Goal: Transaction & Acquisition: Purchase product/service

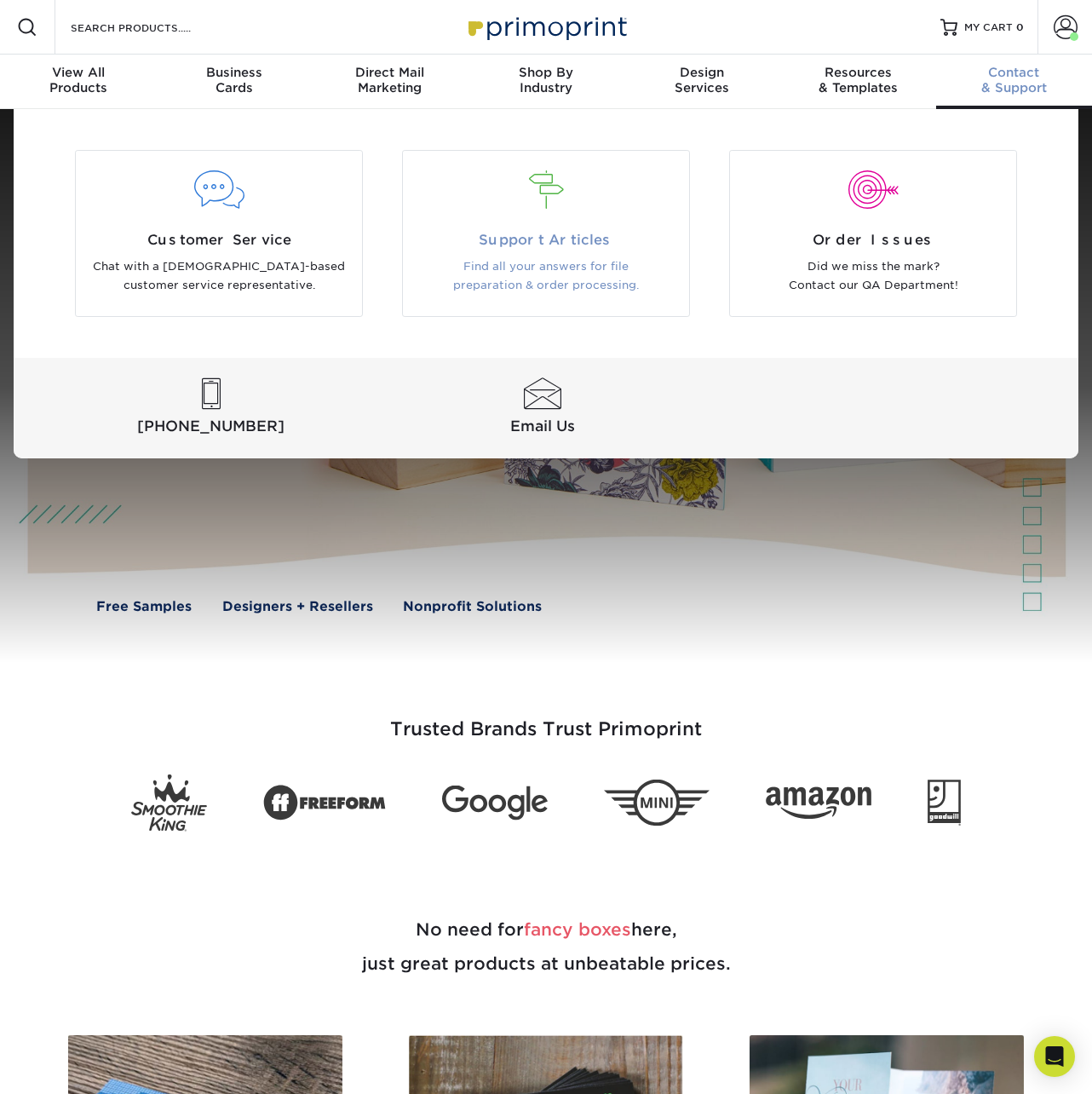
click at [572, 202] on div at bounding box center [546, 190] width 261 height 38
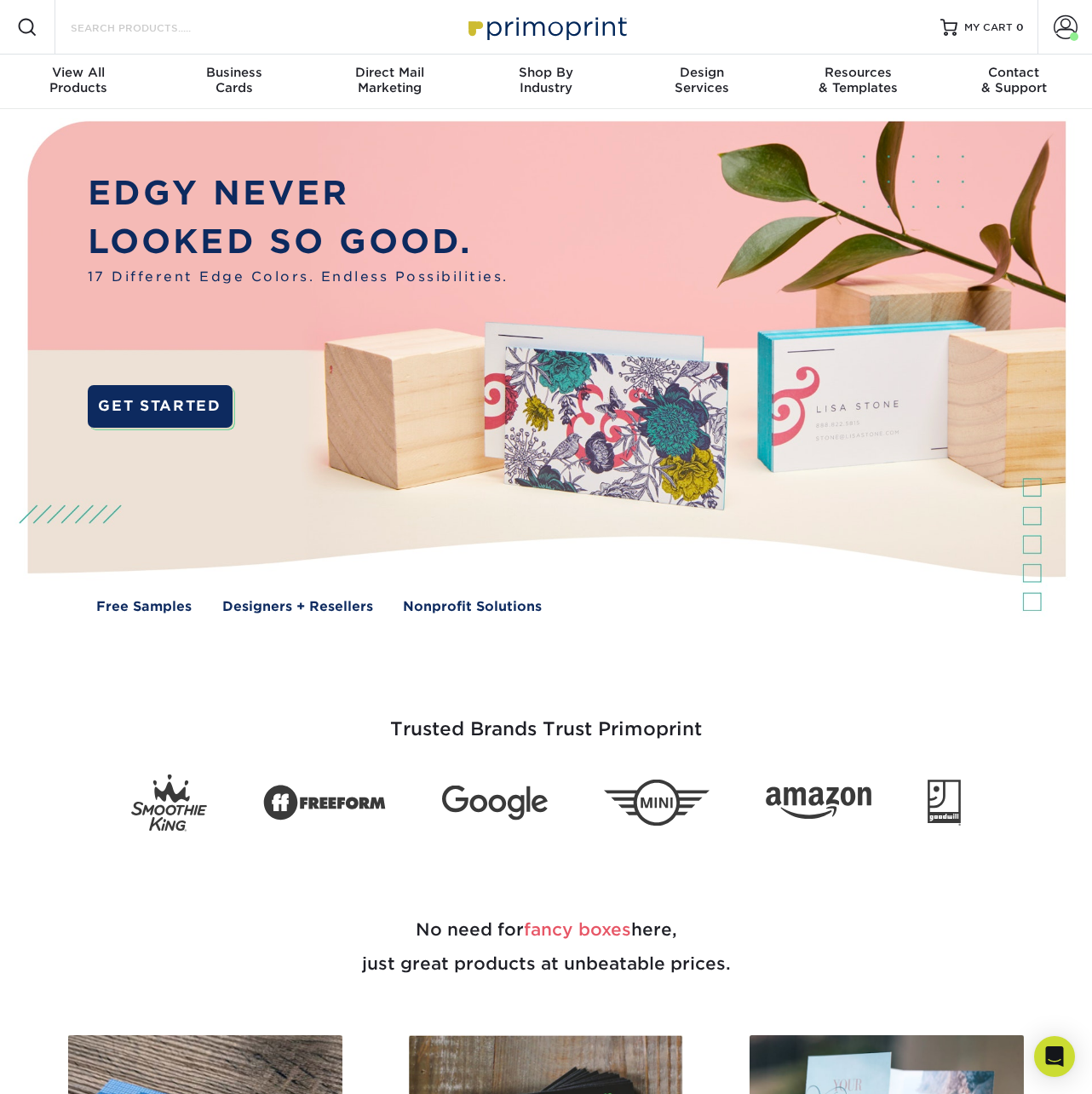
click at [219, 24] on input "Search Products" at bounding box center [151, 28] width 166 height 21
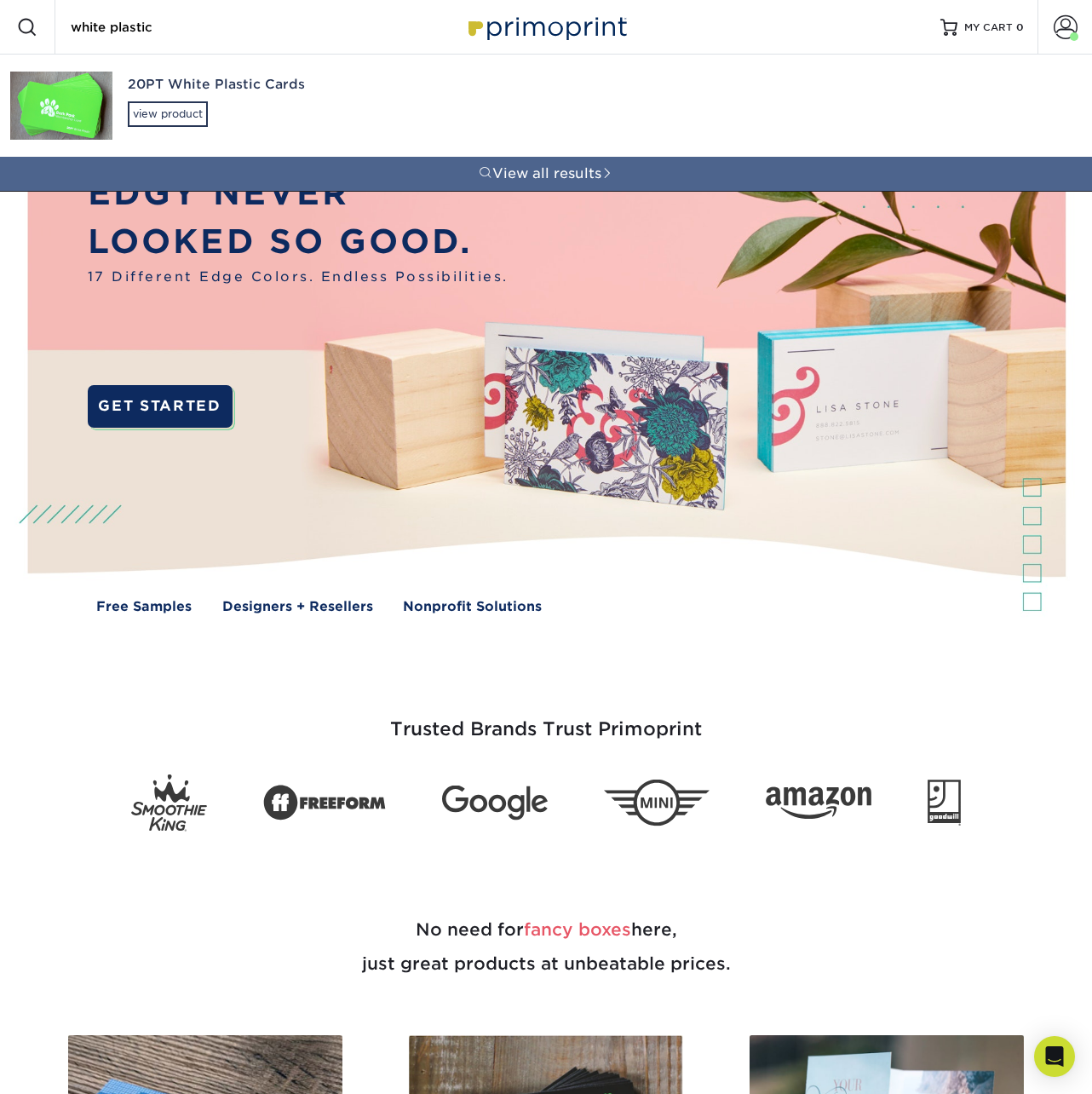
type input "white plastic"
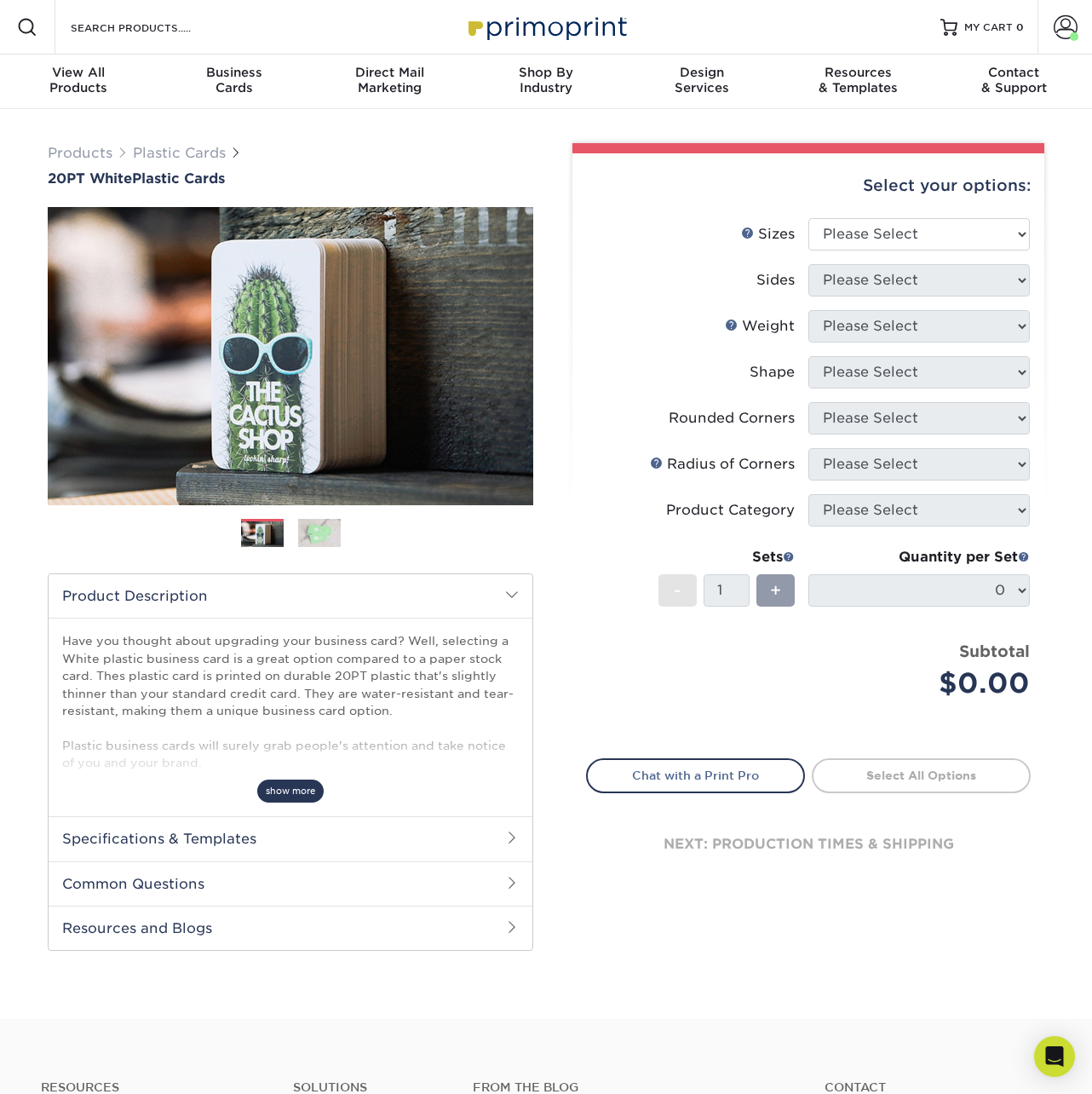
click at [277, 788] on span "show more" at bounding box center [290, 791] width 66 height 23
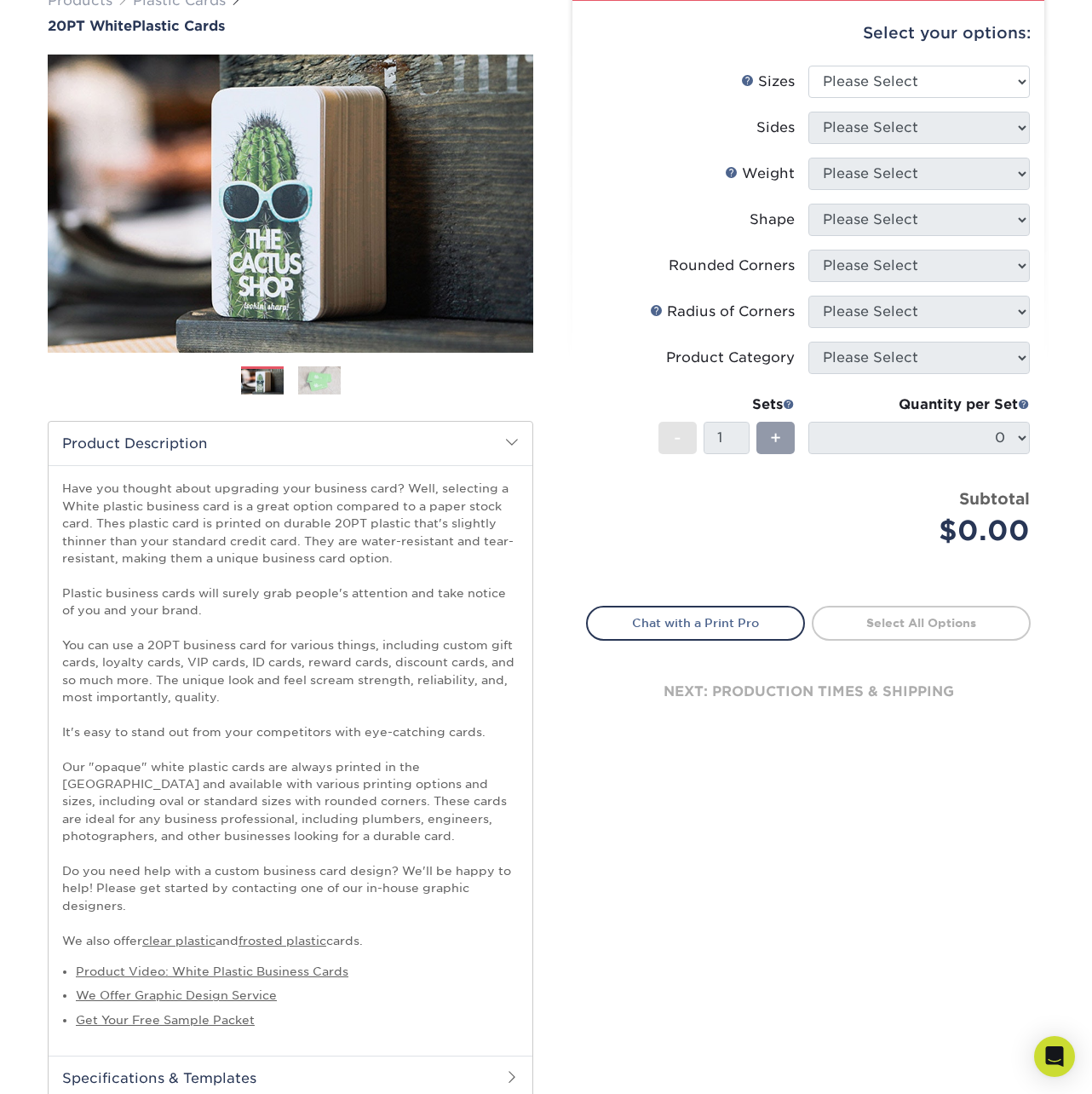
scroll to position [144, 0]
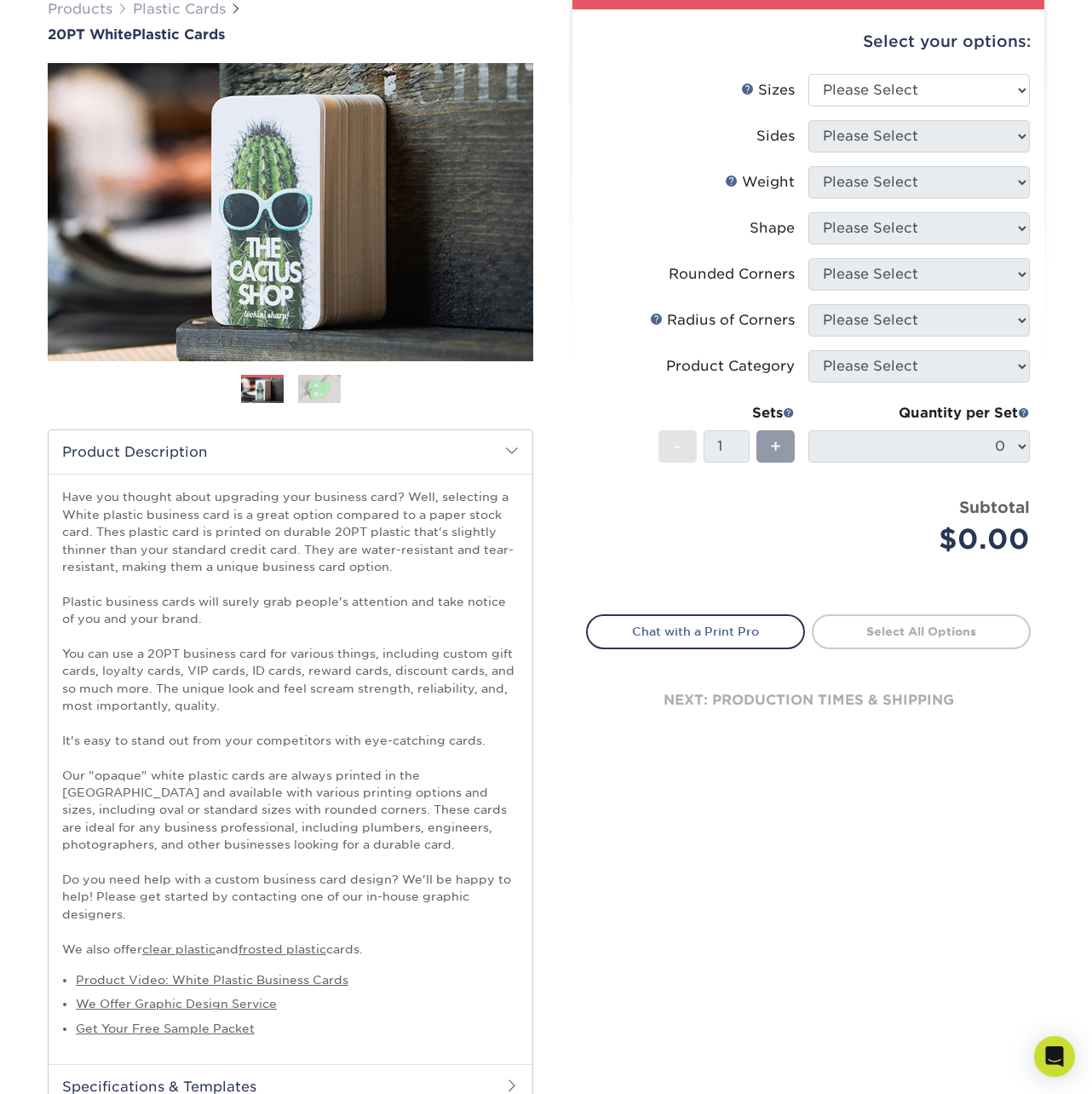
click at [308, 384] on img at bounding box center [319, 389] width 43 height 30
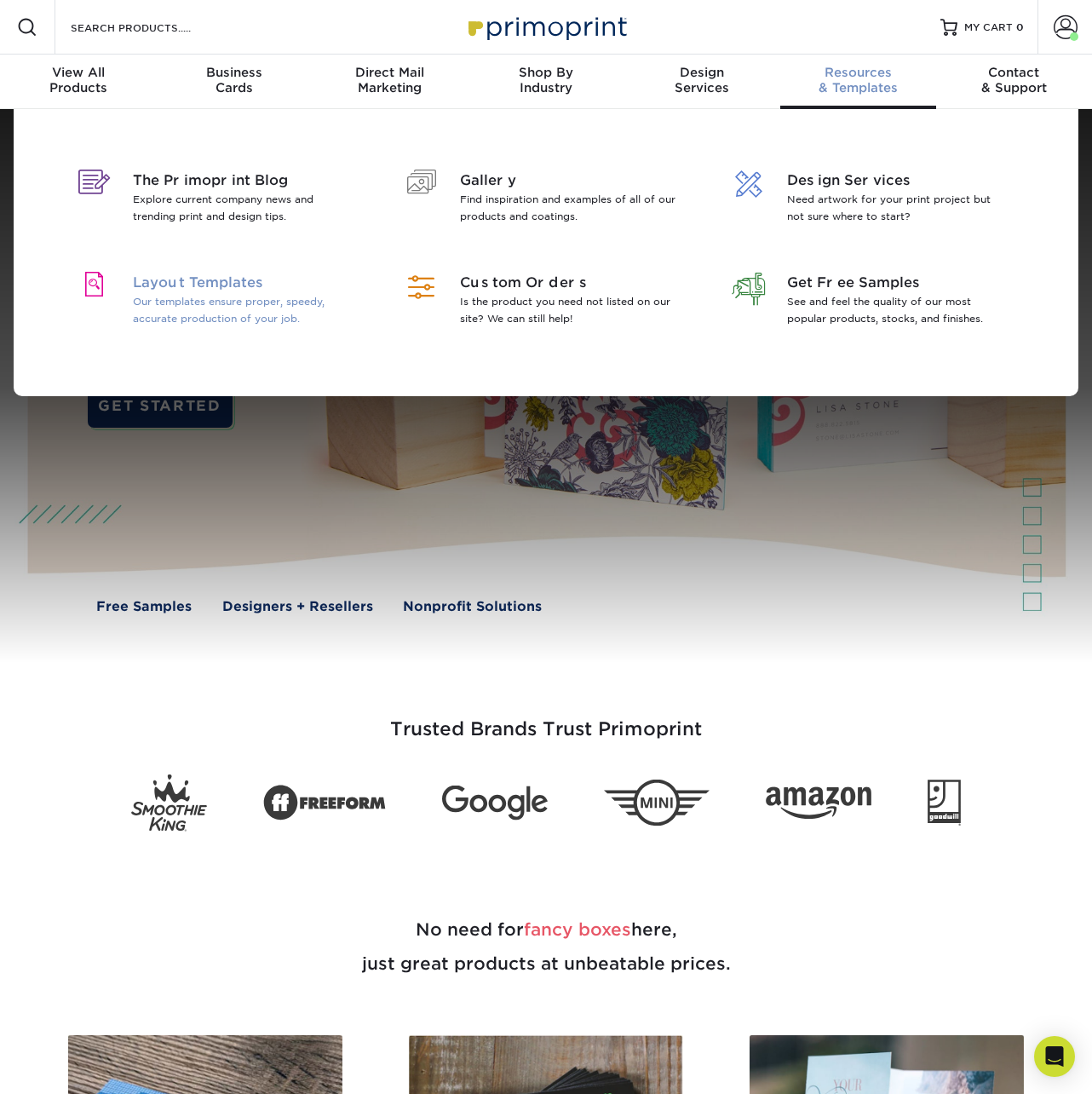
click at [156, 291] on span "Layout Templates" at bounding box center [243, 283] width 221 height 21
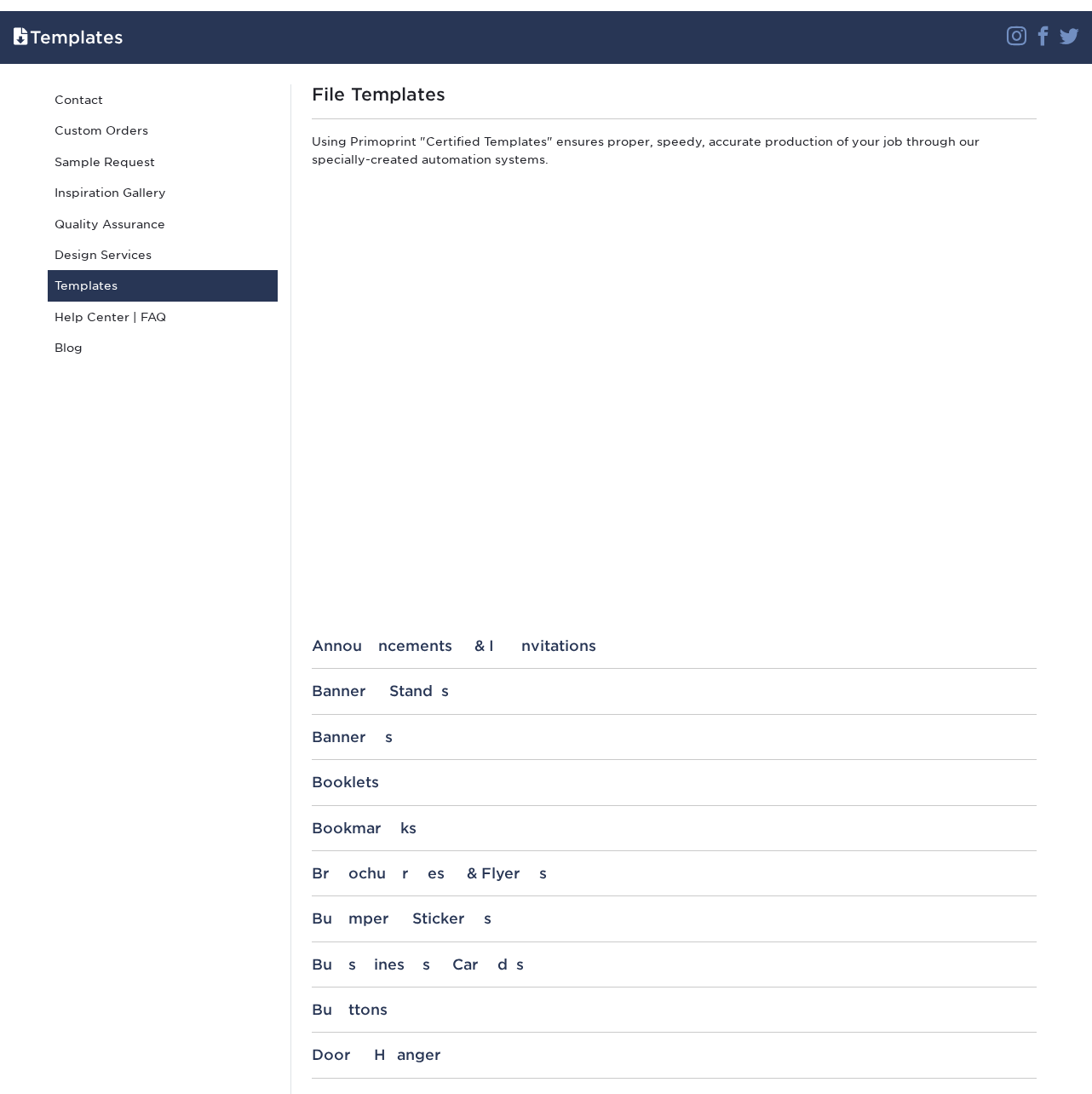
scroll to position [551, 0]
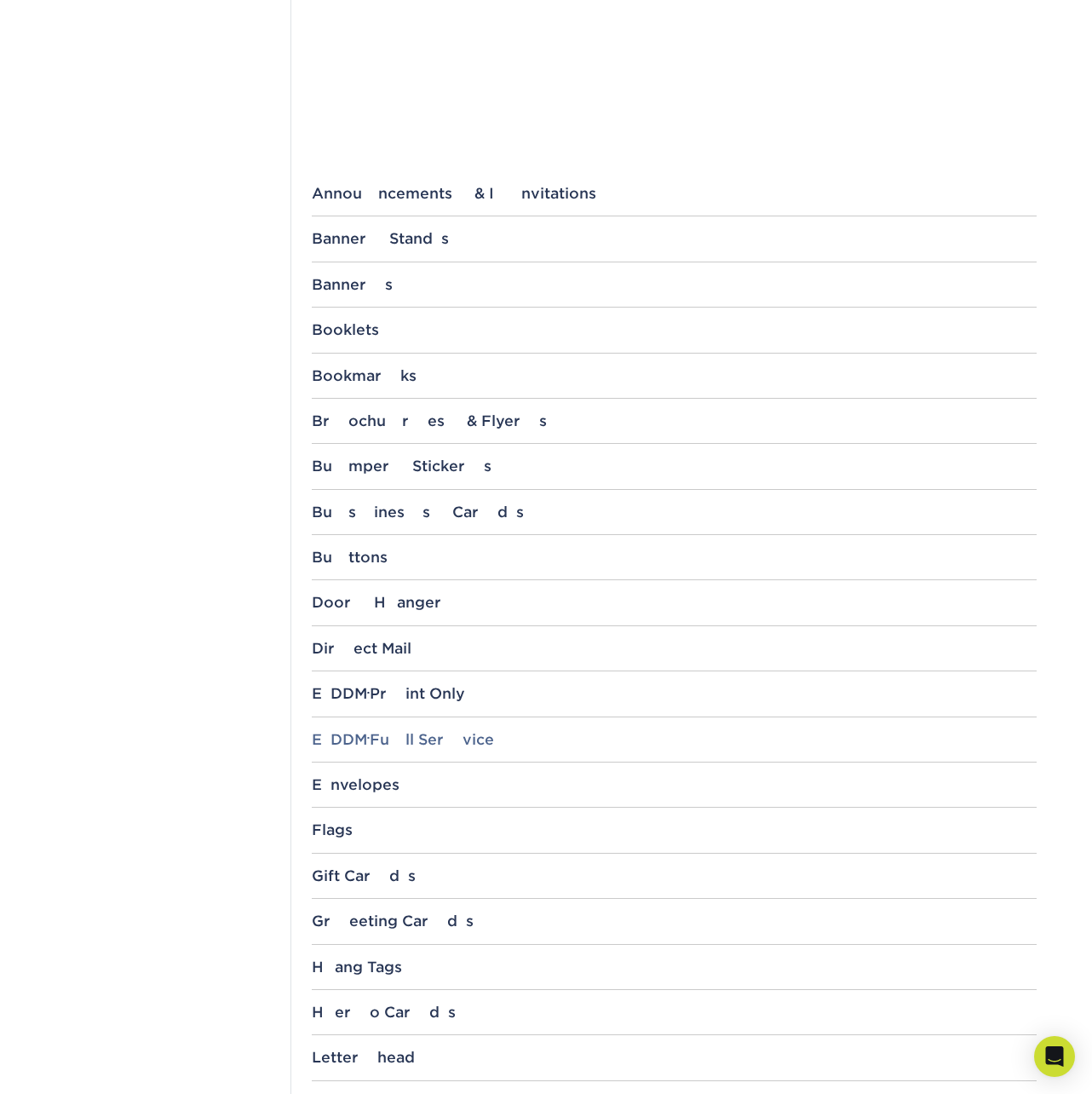
click at [381, 733] on div "EDDM ® Full Service" at bounding box center [674, 739] width 725 height 17
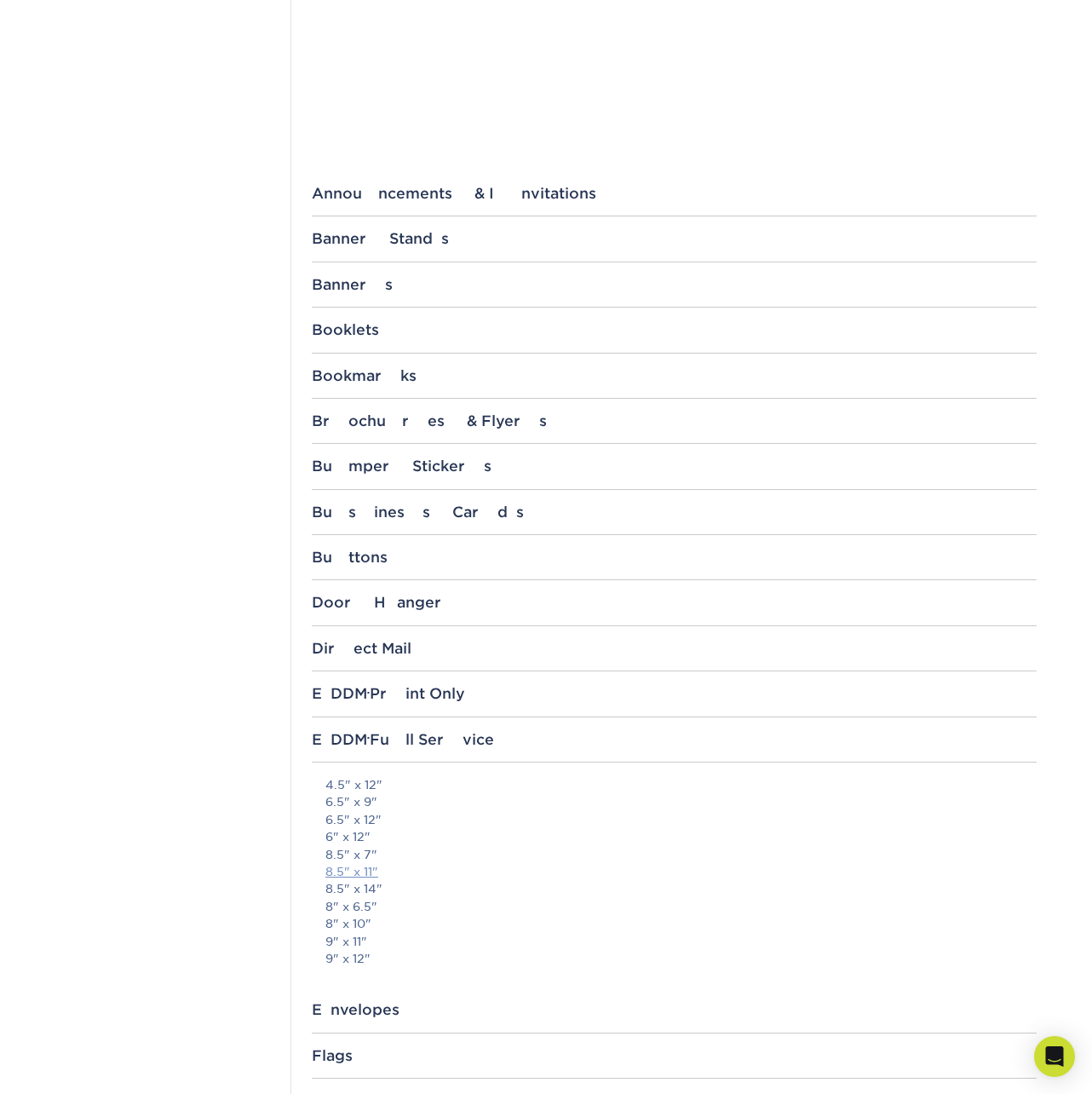
click at [361, 868] on link "8.5" x 11"" at bounding box center [352, 872] width 53 height 14
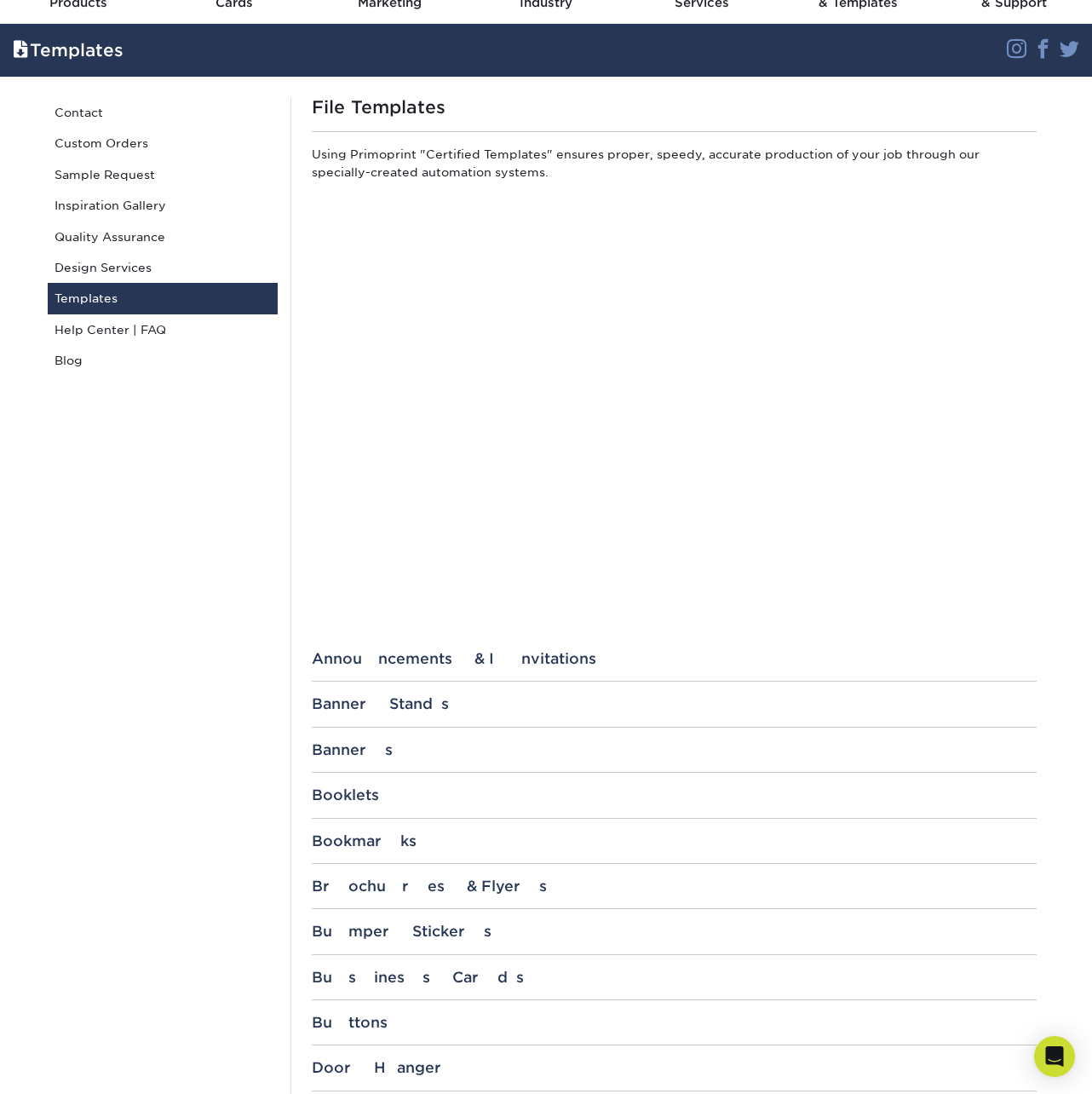
scroll to position [0, 0]
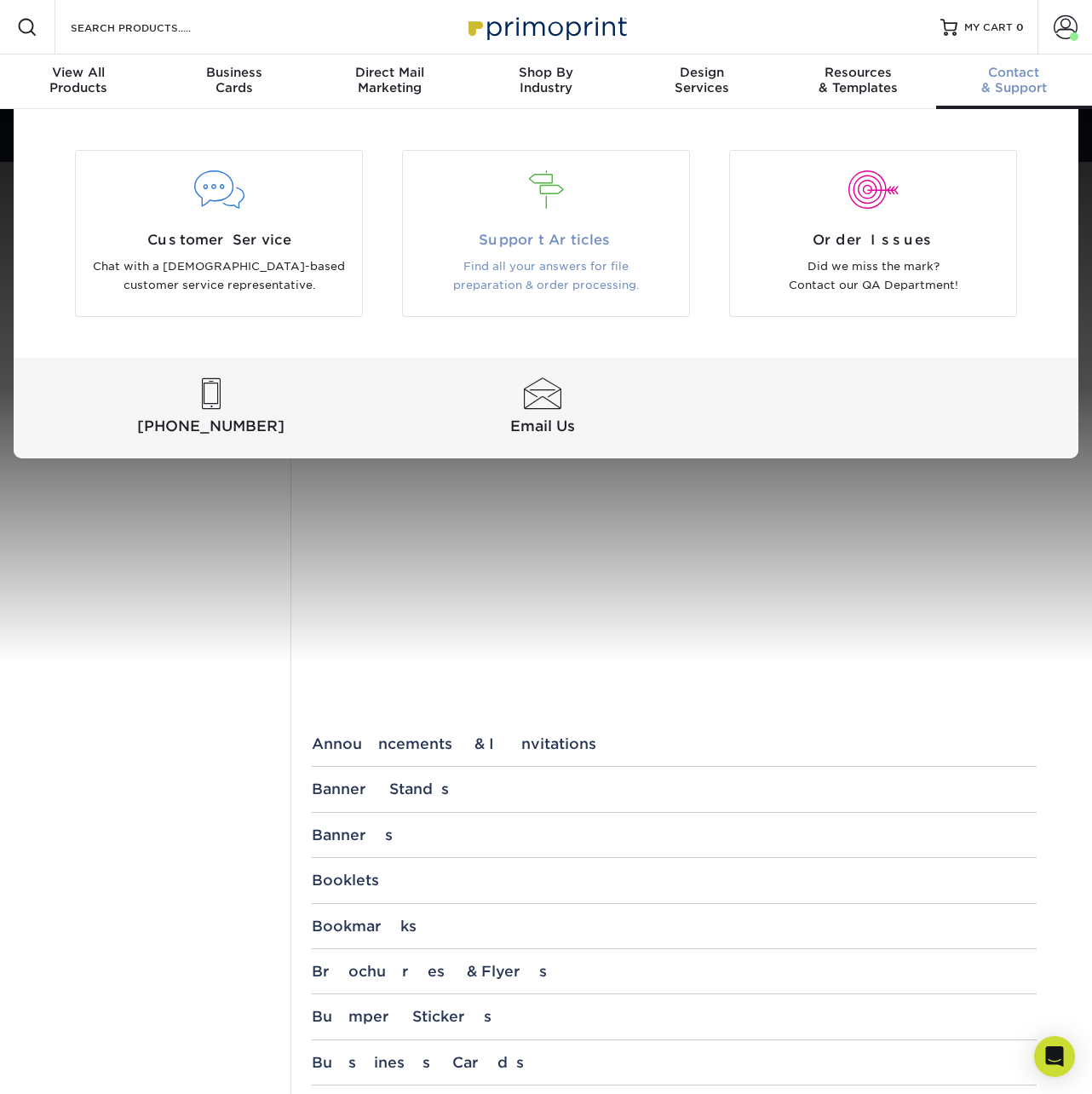
click at [495, 280] on p "Find all your answers for file preparation & order processing." at bounding box center [546, 276] width 261 height 38
